Goal: Transaction & Acquisition: Purchase product/service

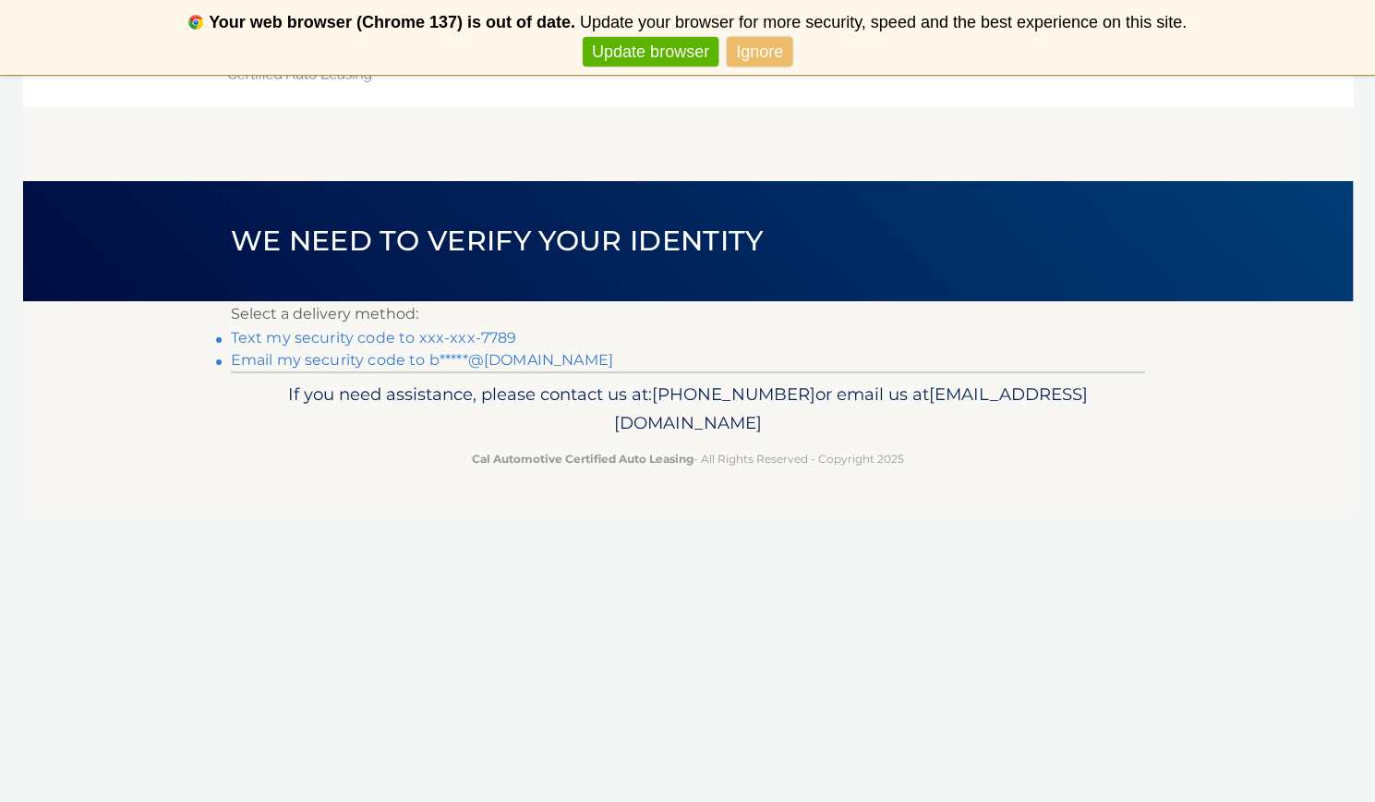
click at [501, 362] on link "Email my security code to b*****@gmail.com" at bounding box center [422, 360] width 382 height 18
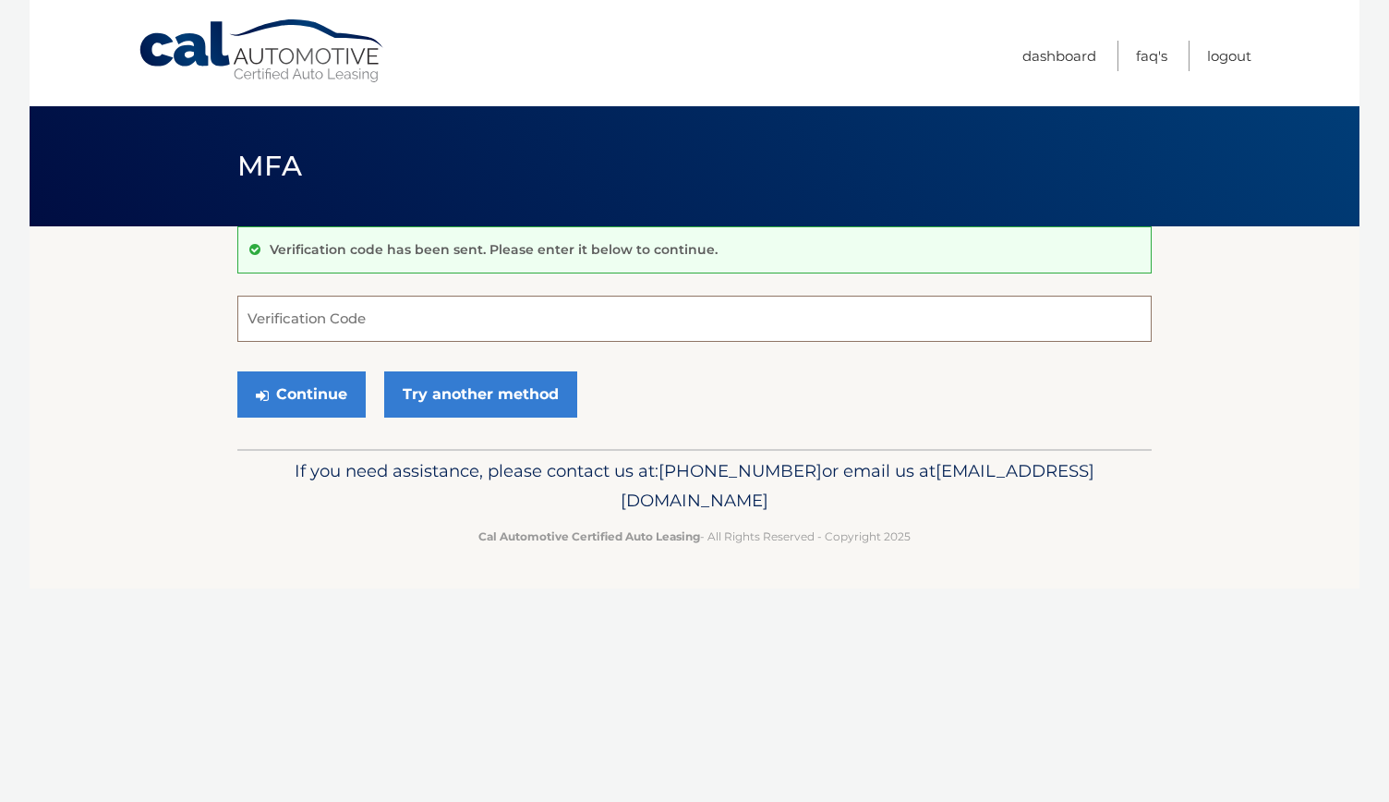
click at [461, 310] on input "Verification Code" at bounding box center [694, 319] width 914 height 46
type input "131247"
click at [237, 371] on button "Continue" at bounding box center [301, 394] width 128 height 46
click at [320, 405] on button "Continue" at bounding box center [301, 394] width 128 height 46
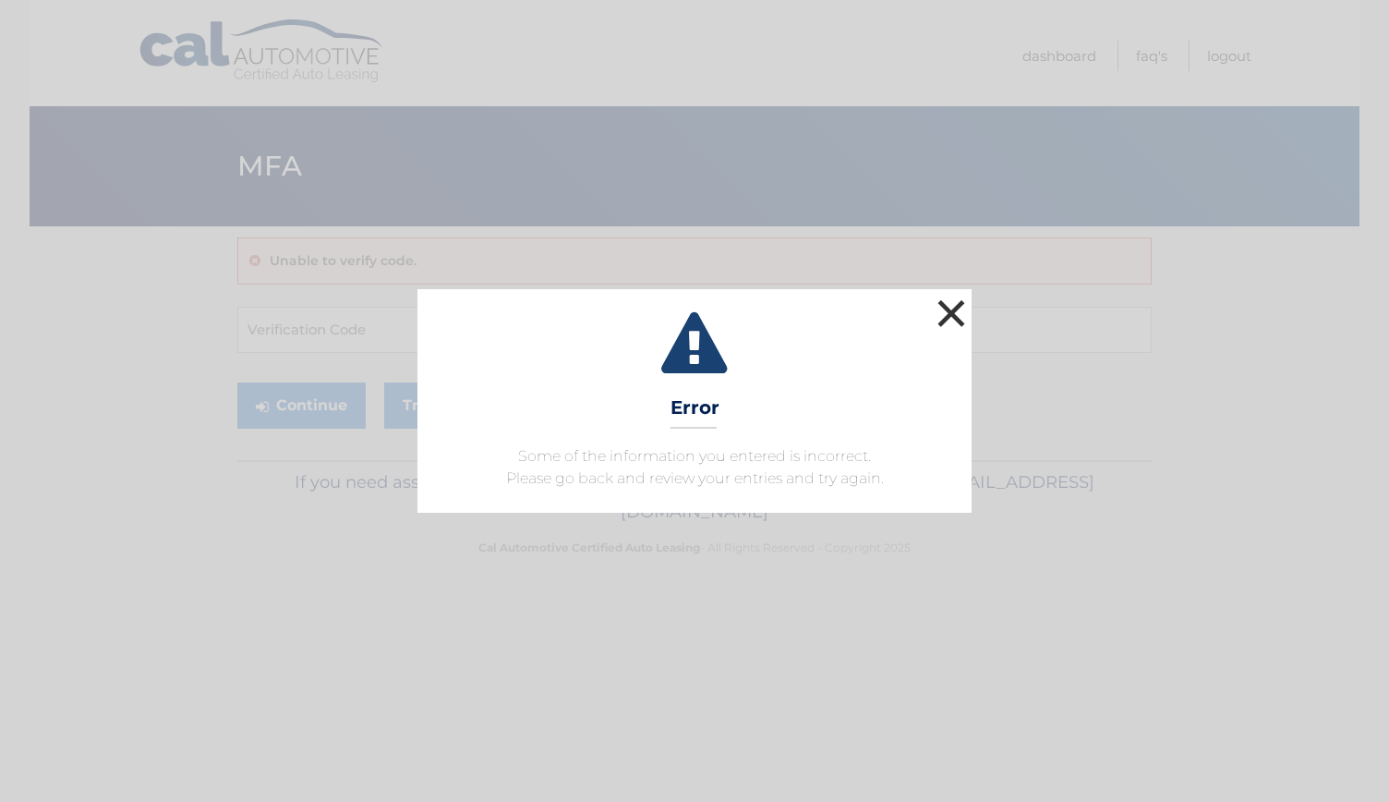
click at [948, 313] on button "×" at bounding box center [951, 313] width 37 height 37
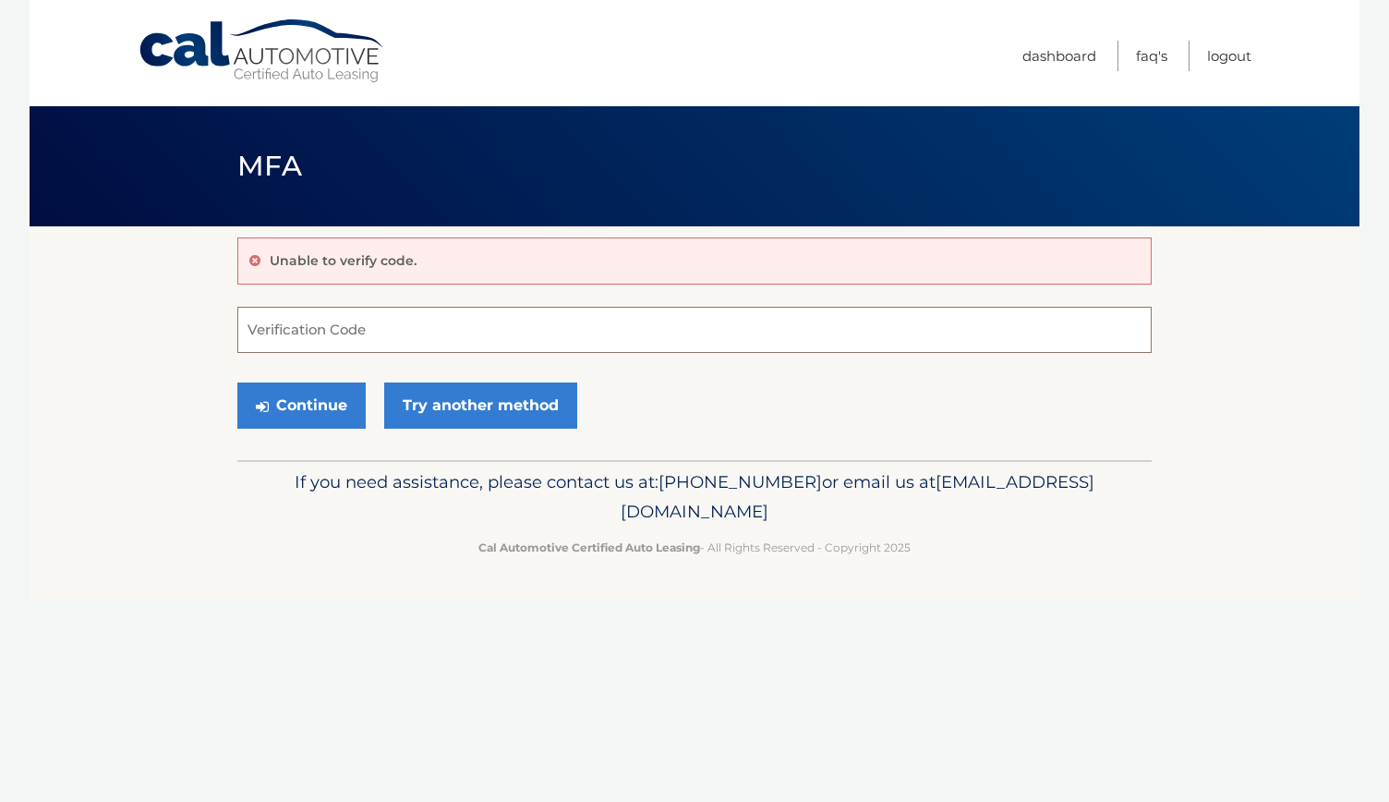
click at [655, 333] on input "Verification Code" at bounding box center [694, 330] width 914 height 46
type input "131247"
click at [237, 382] on button "Continue" at bounding box center [301, 405] width 128 height 46
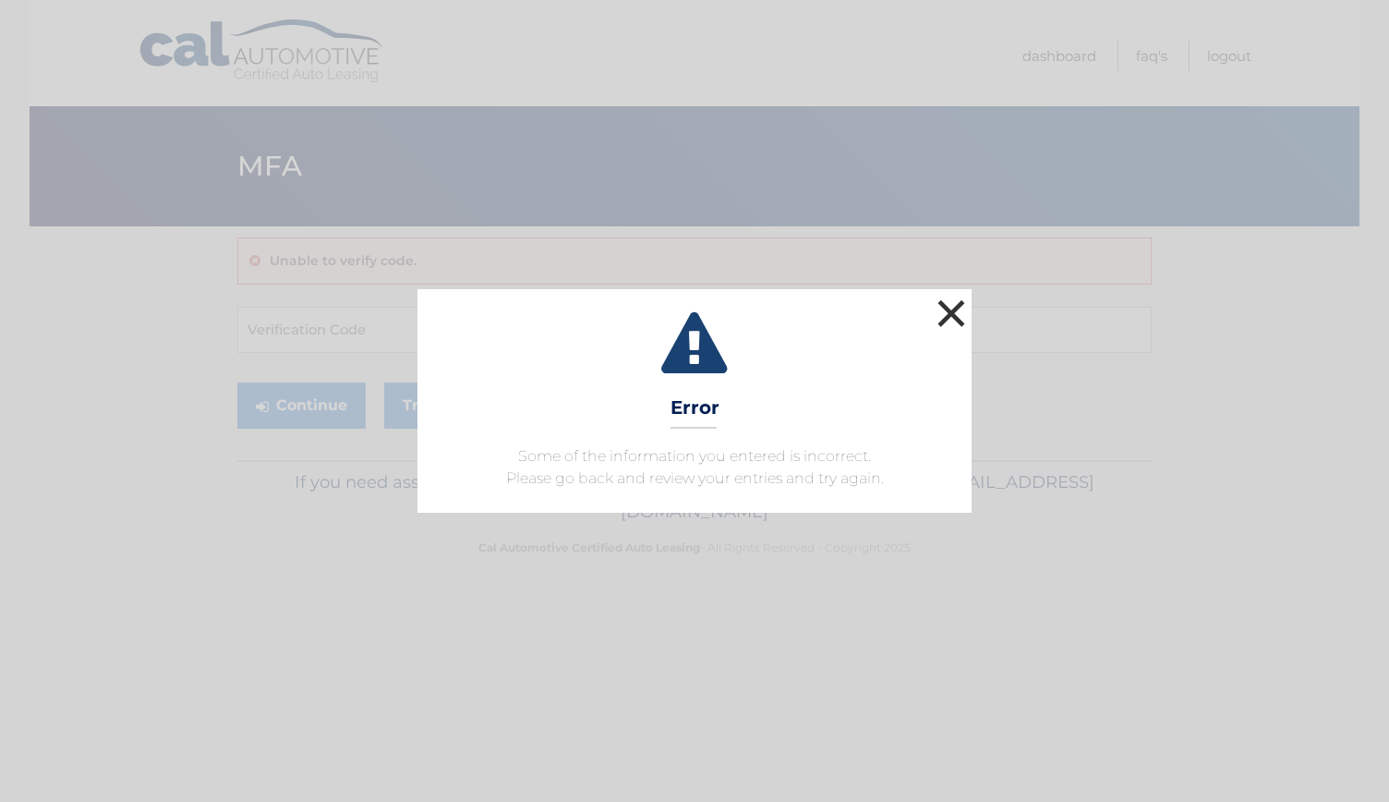
click at [935, 304] on button "×" at bounding box center [951, 313] width 37 height 37
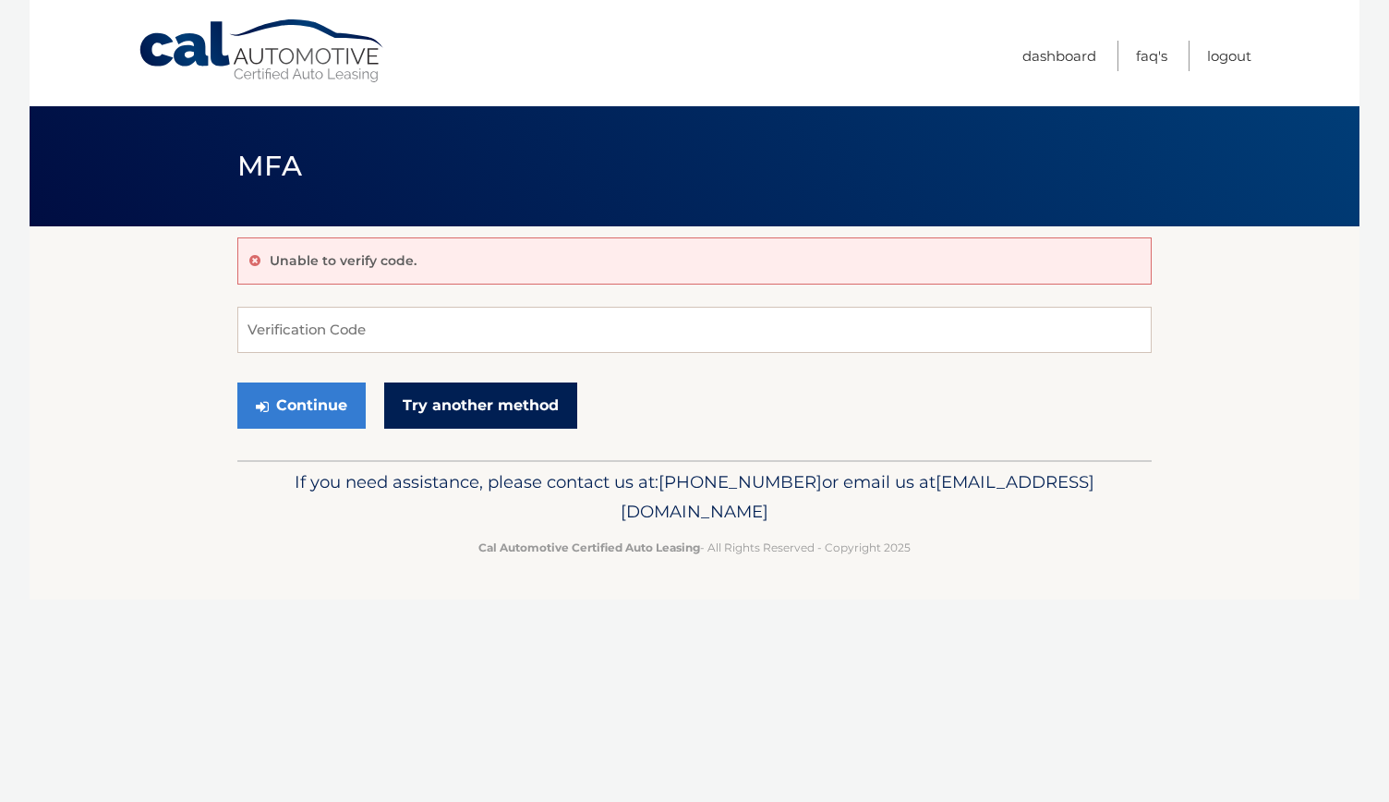
click at [423, 404] on link "Try another method" at bounding box center [480, 405] width 193 height 46
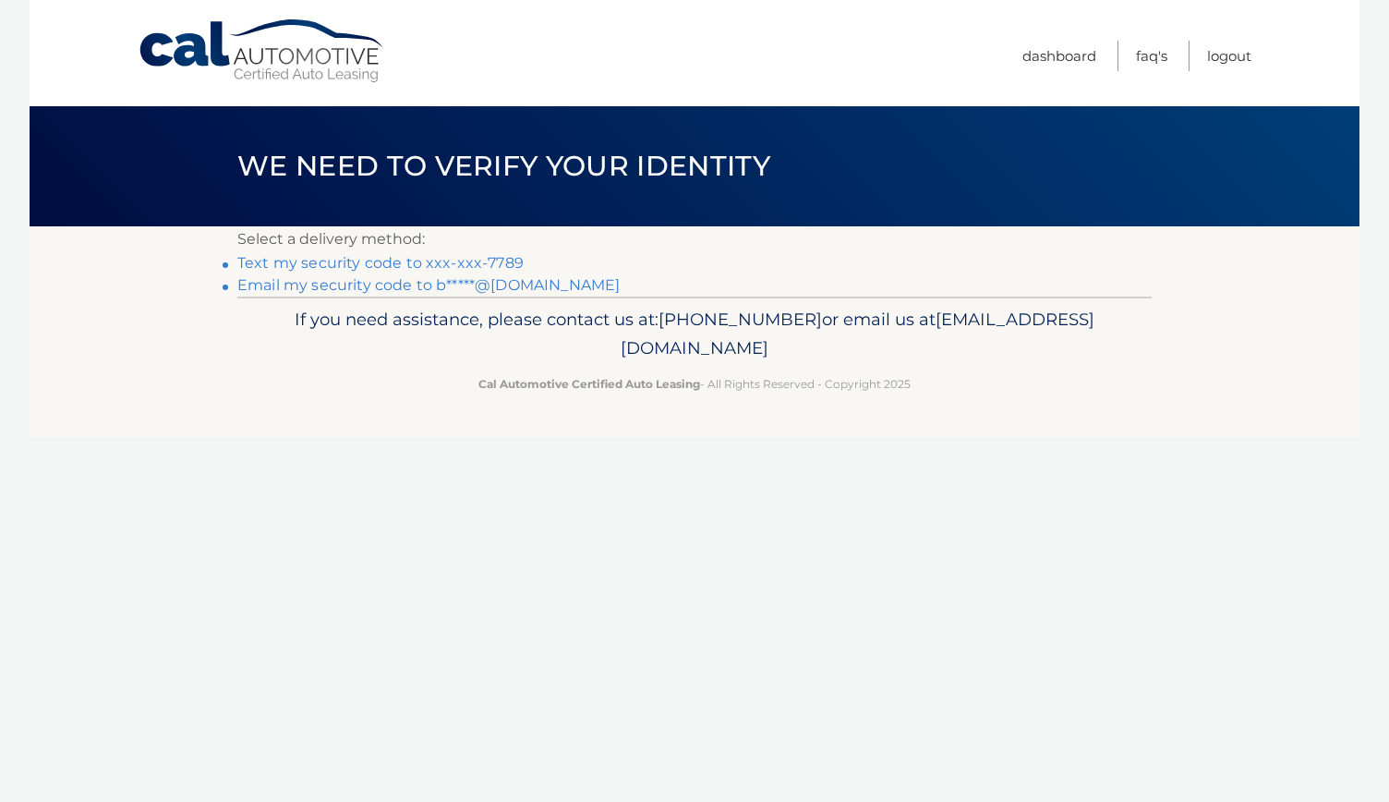
click at [358, 272] on link "Text my security code to xxx-xxx-7789" at bounding box center [380, 263] width 286 height 18
click at [369, 290] on link "Email my security code to b*****@gmail.com" at bounding box center [428, 285] width 382 height 18
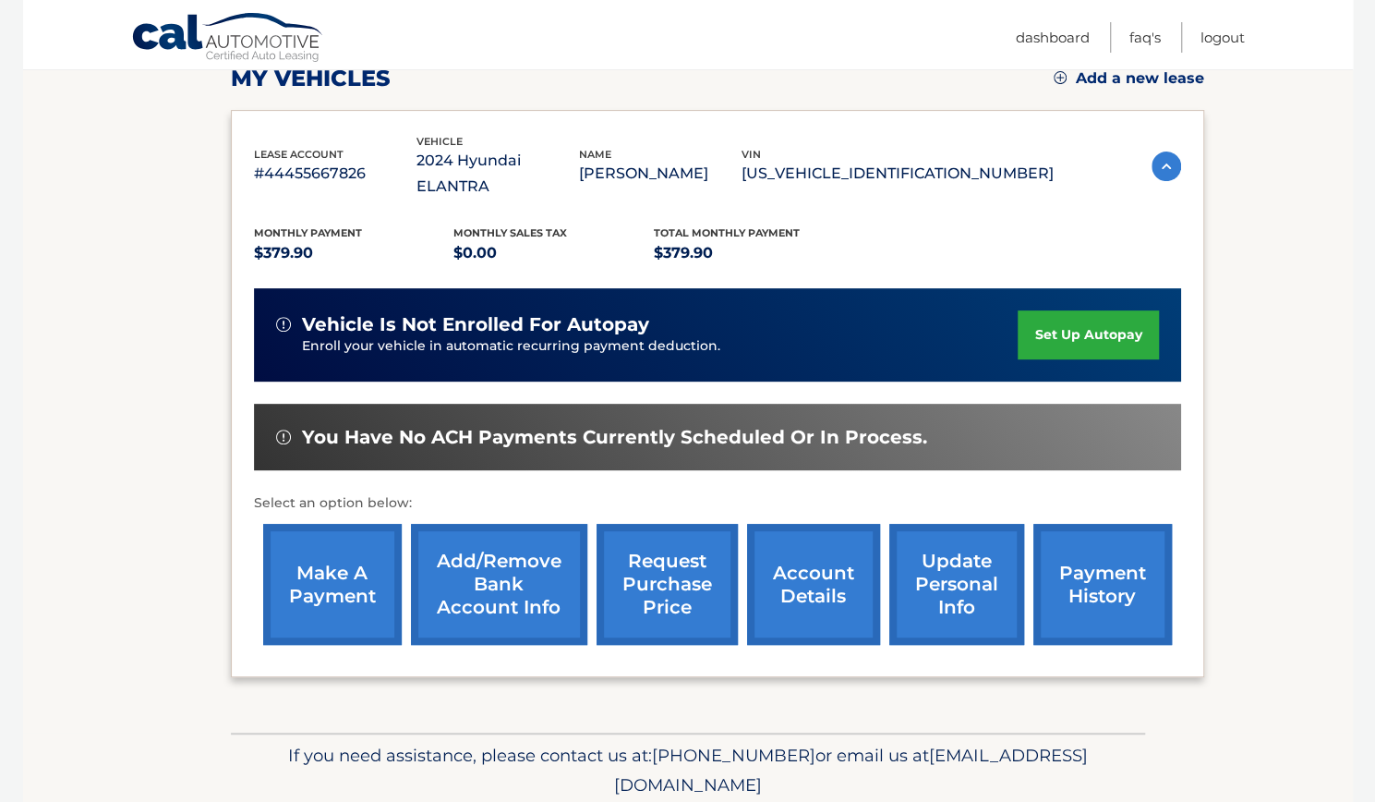
scroll to position [273, 0]
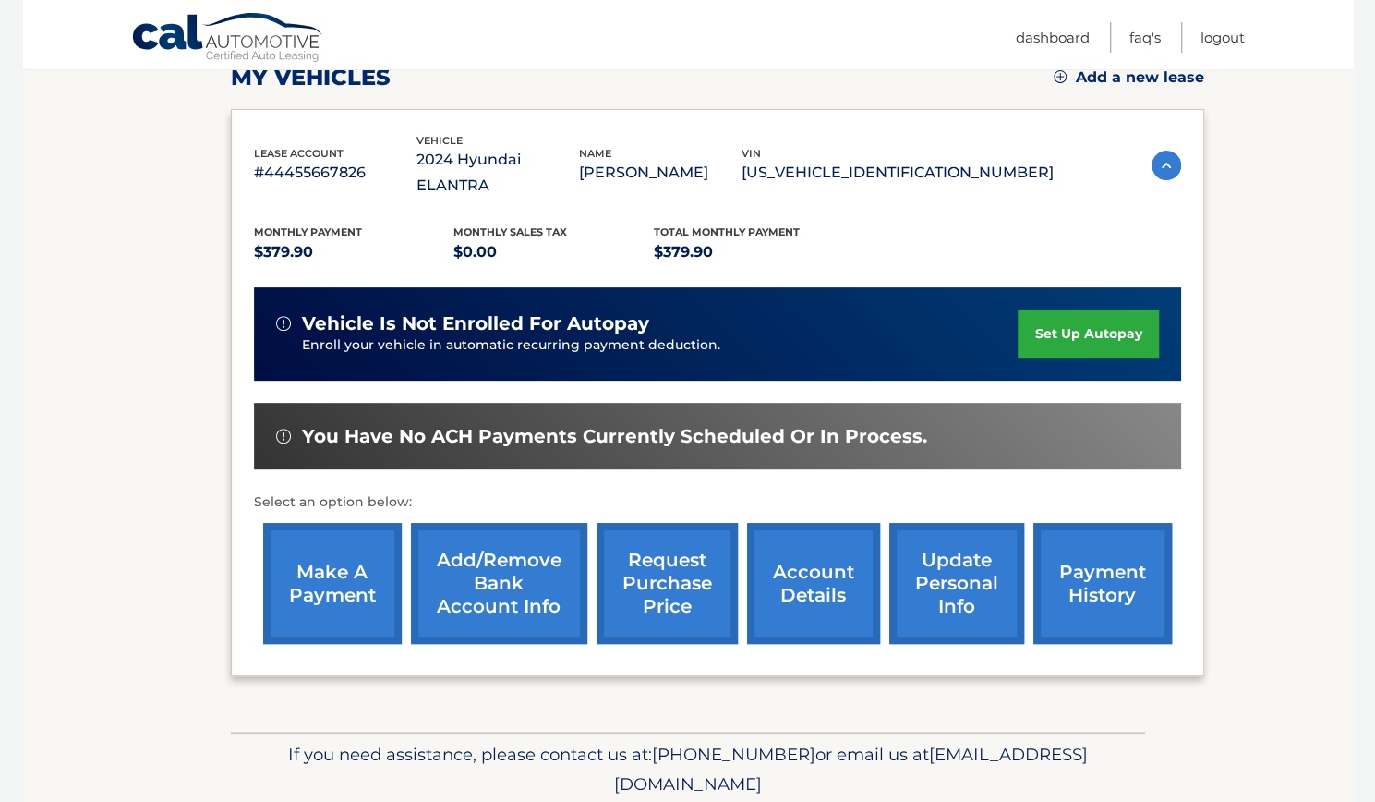
click at [312, 551] on link "make a payment" at bounding box center [332, 583] width 139 height 121
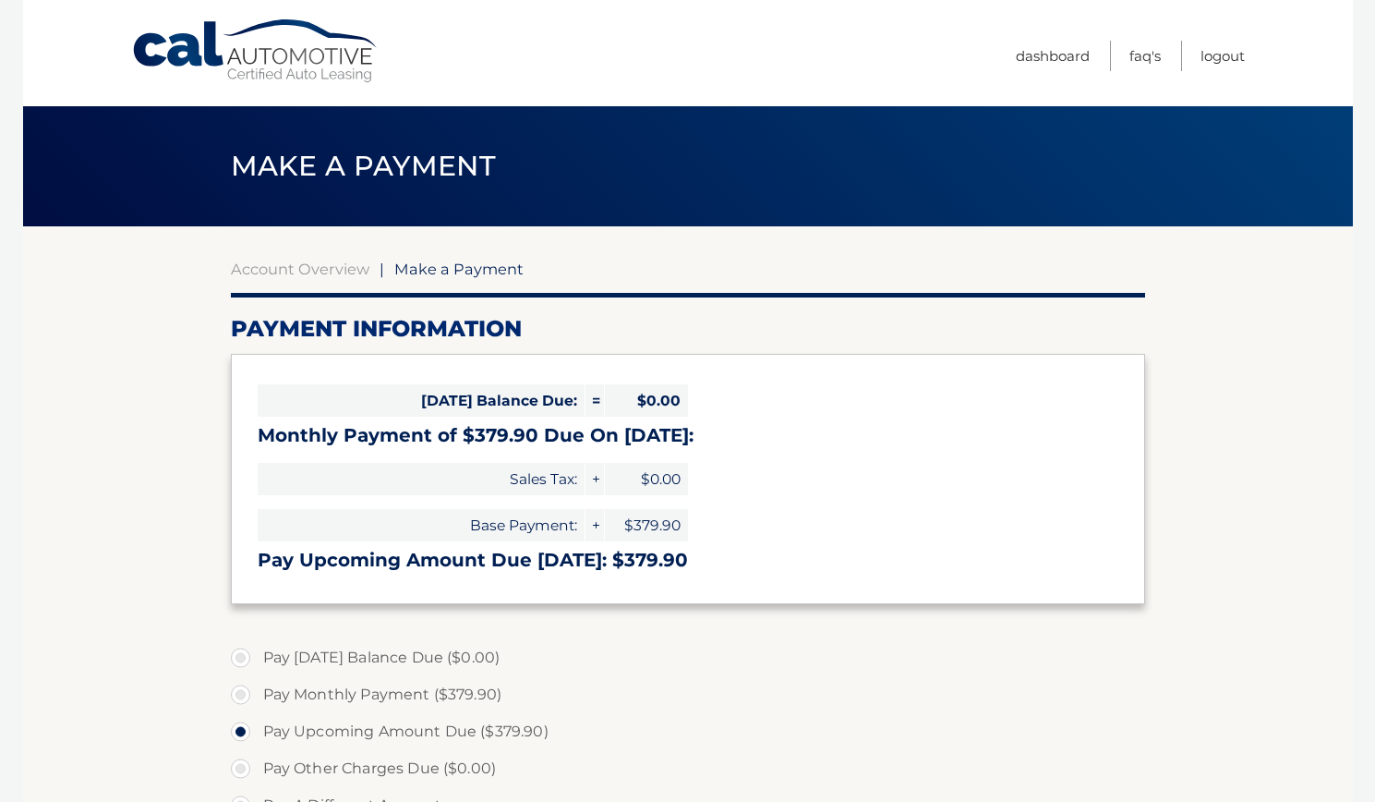
select select "YTM4N2E4NmQtZjU2Ni00ZGFkLTkyOWQtNTUzOWIwZDM2MjJi"
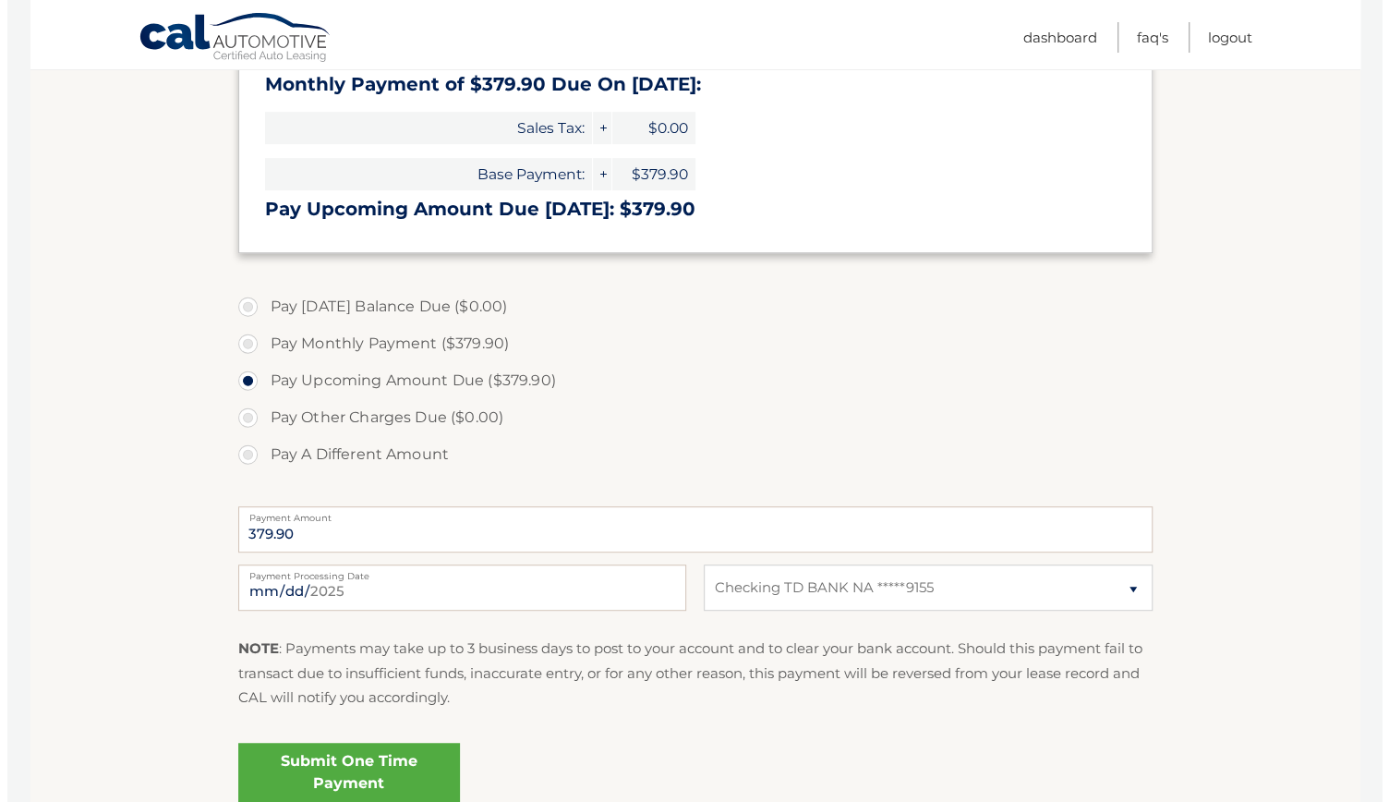
scroll to position [352, 0]
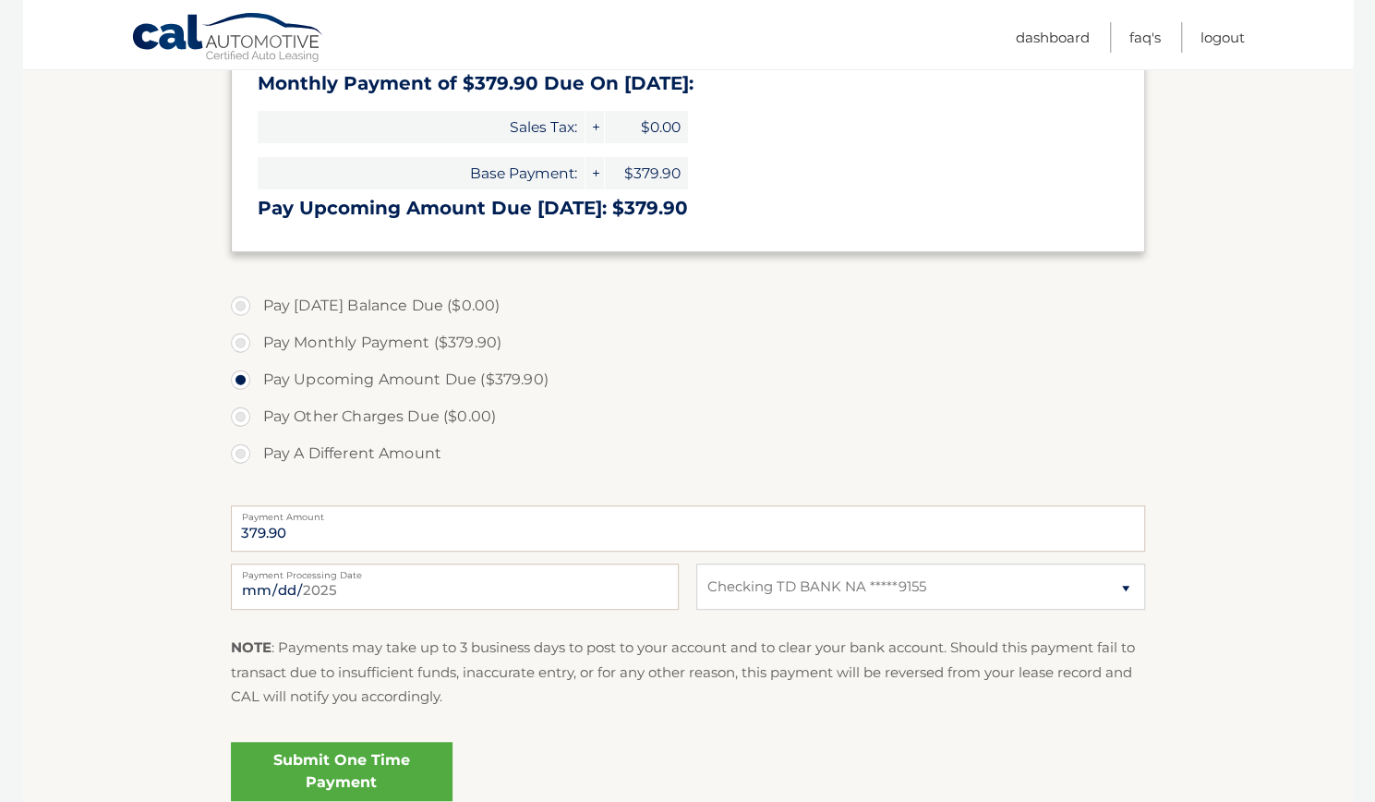
click at [347, 747] on link "Submit One Time Payment" at bounding box center [342, 771] width 222 height 59
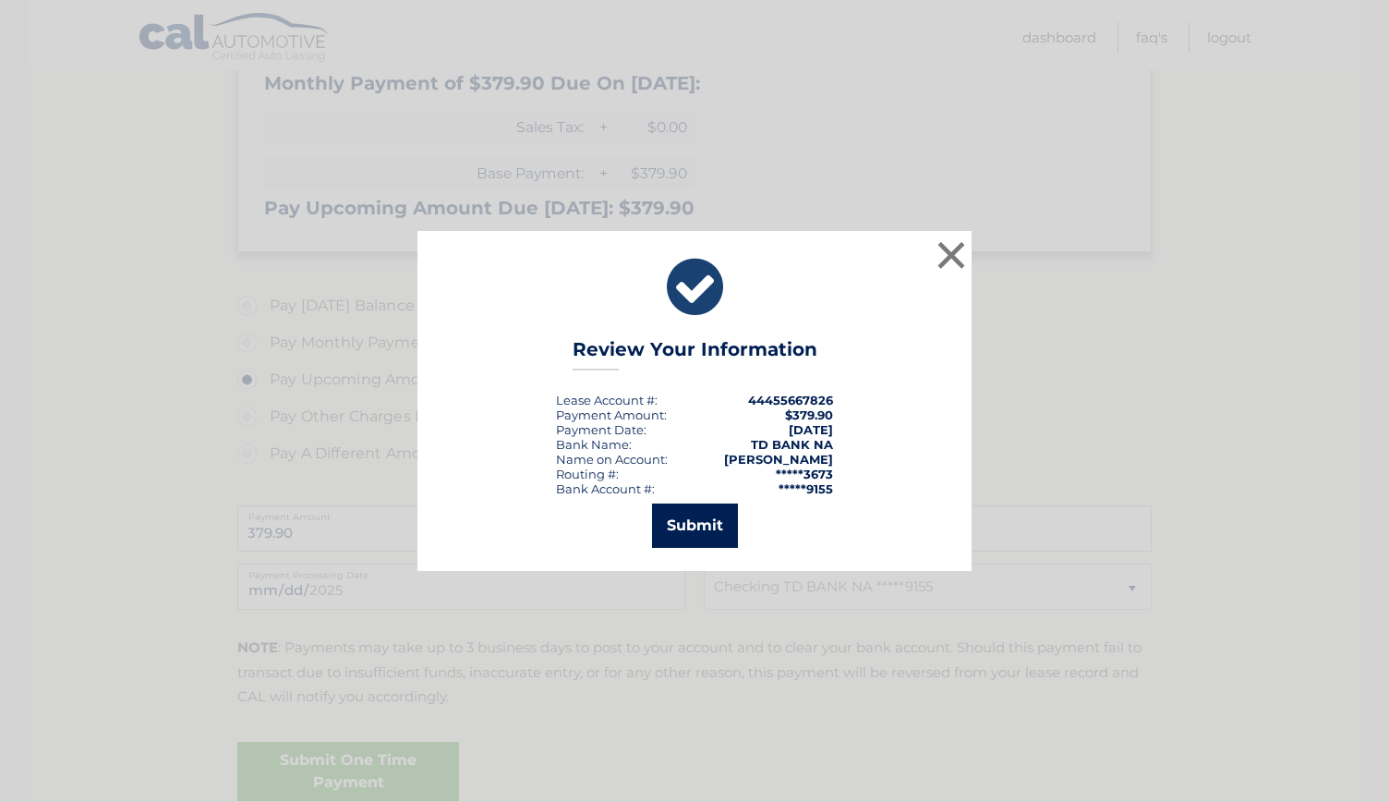
click at [689, 518] on button "Submit" at bounding box center [695, 525] width 86 height 44
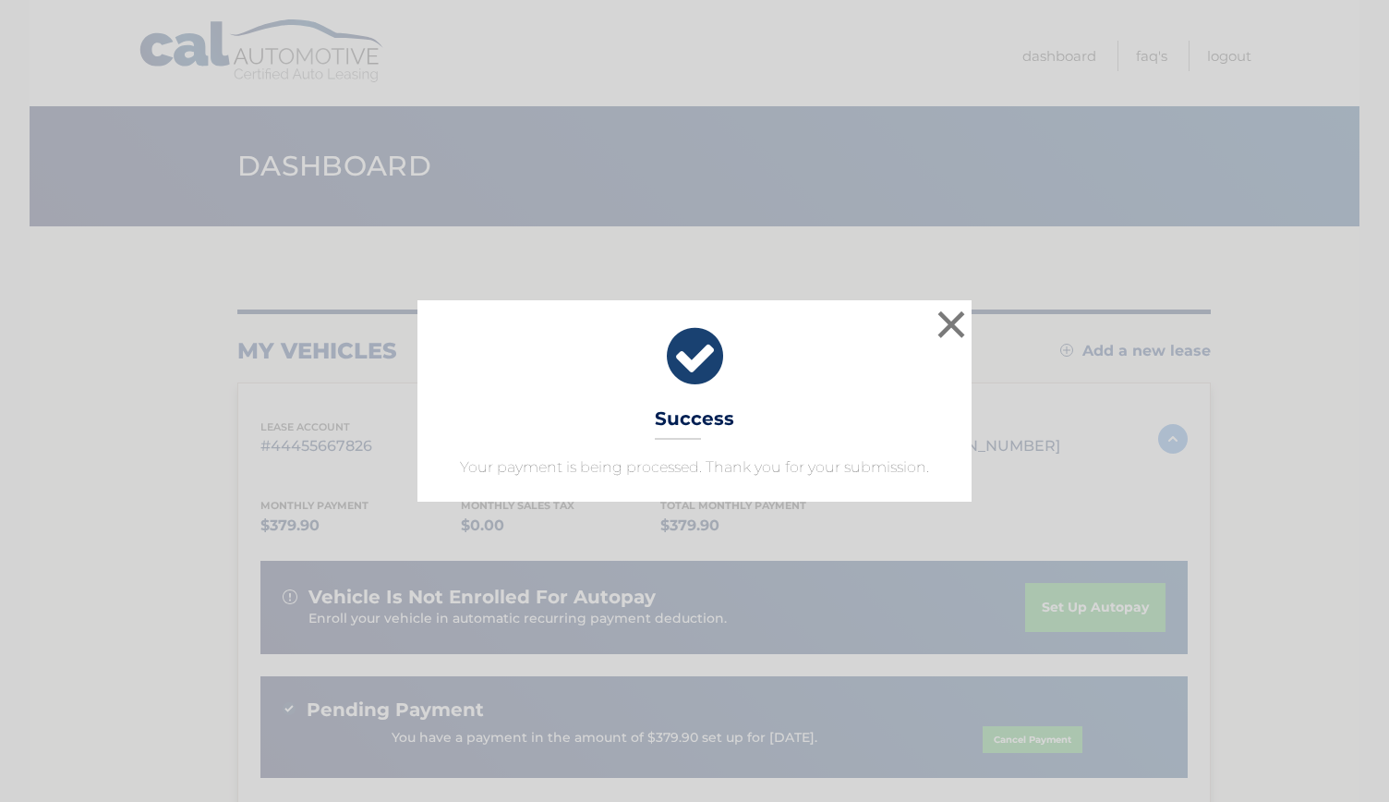
click at [1033, 466] on div "× Success Your payment is being processed. Thank you for your submission." at bounding box center [694, 400] width 1374 height 201
